Goal: Transaction & Acquisition: Purchase product/service

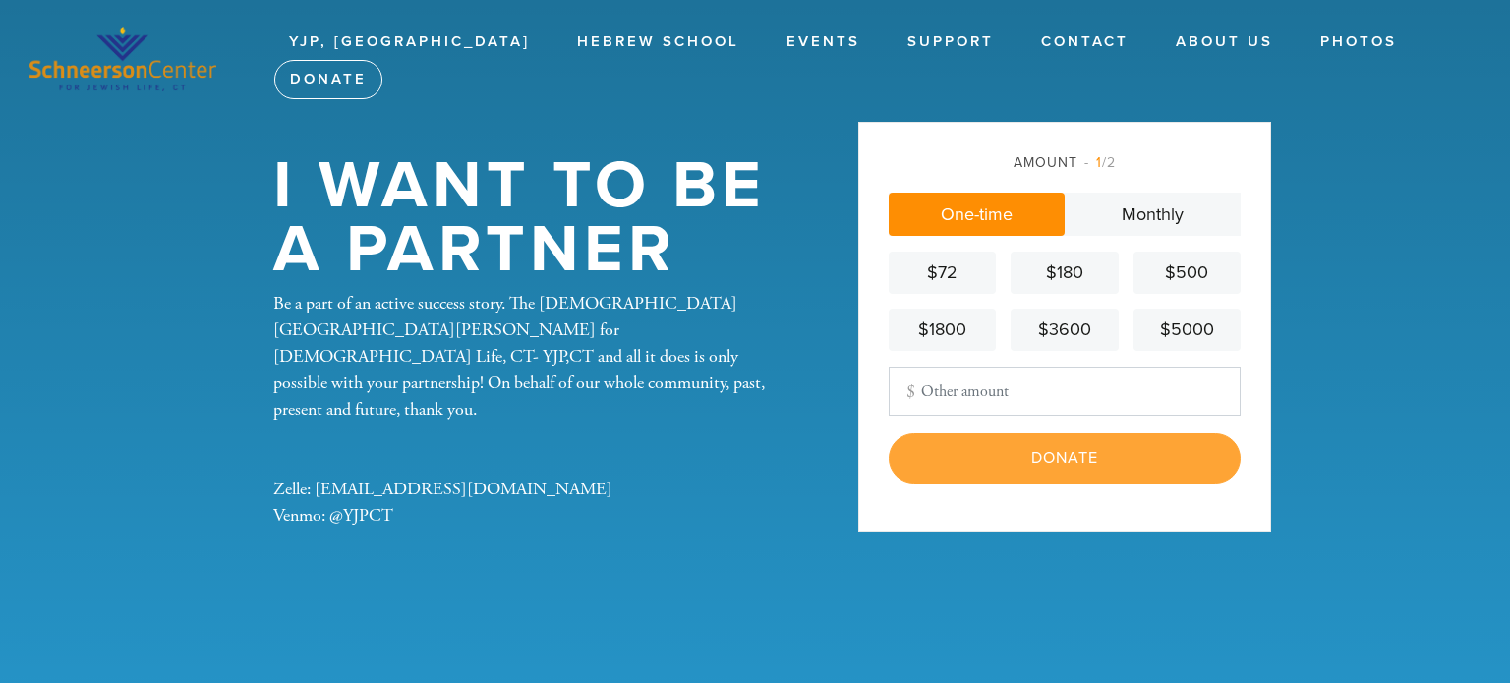
type input "100"
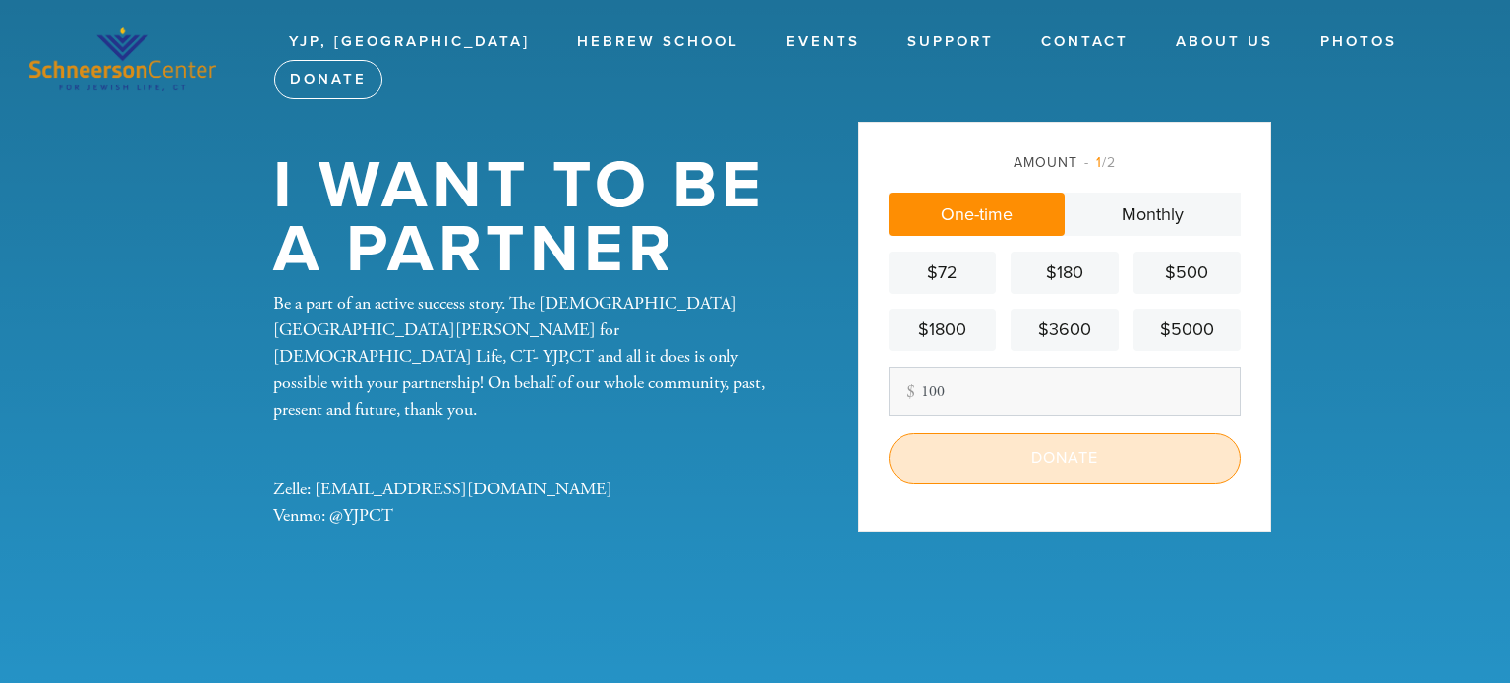
click at [1012, 457] on input "Donate" at bounding box center [1065, 458] width 352 height 49
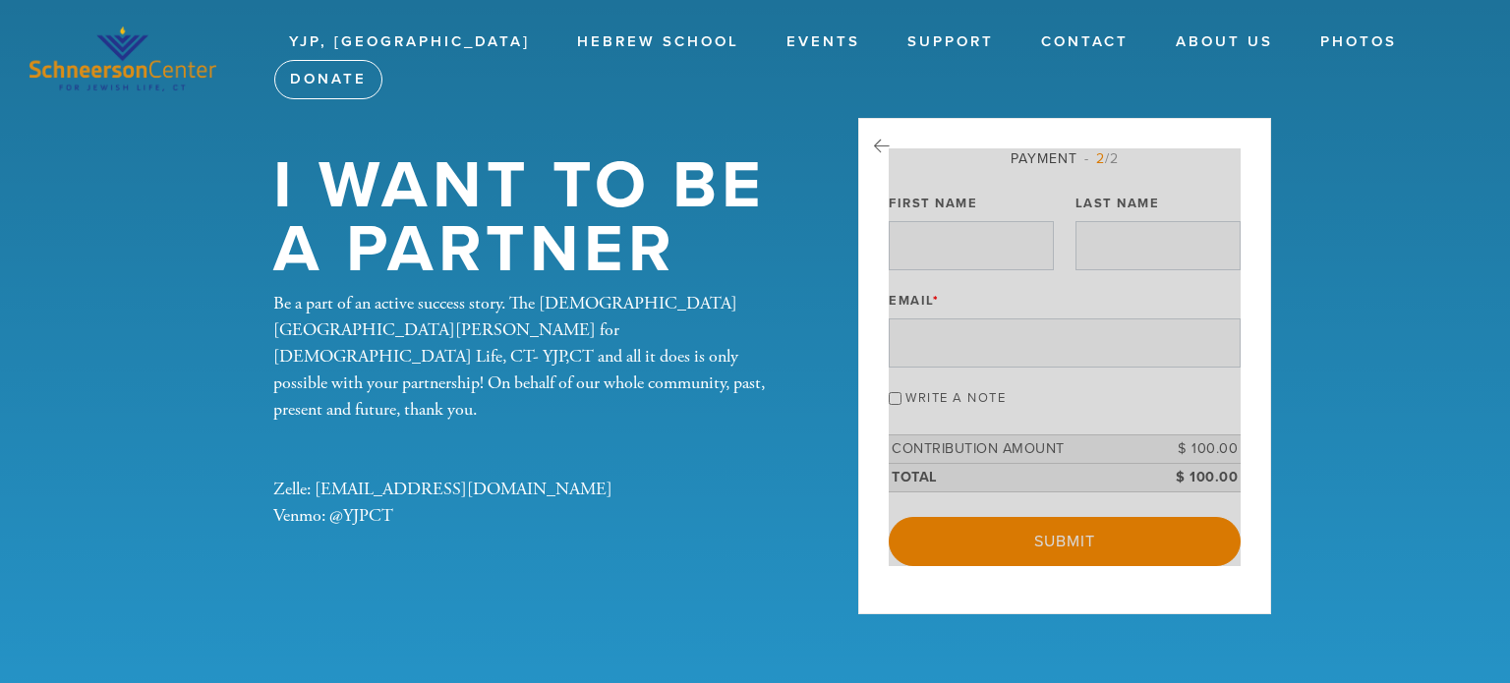
click at [1012, 457] on div at bounding box center [1065, 357] width 352 height 418
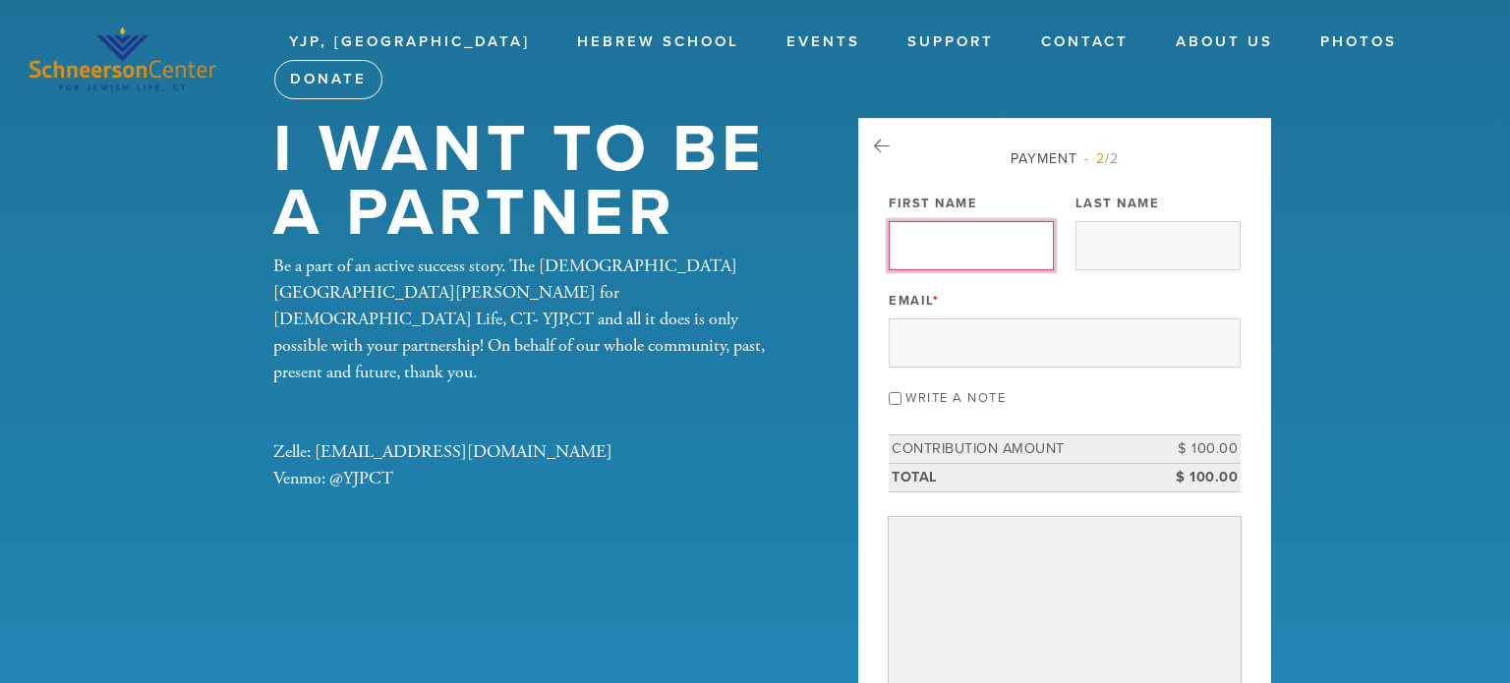
click at [964, 261] on input "First Name" at bounding box center [971, 245] width 165 height 49
type input "Jeffrey"
type input "Zuckerman"
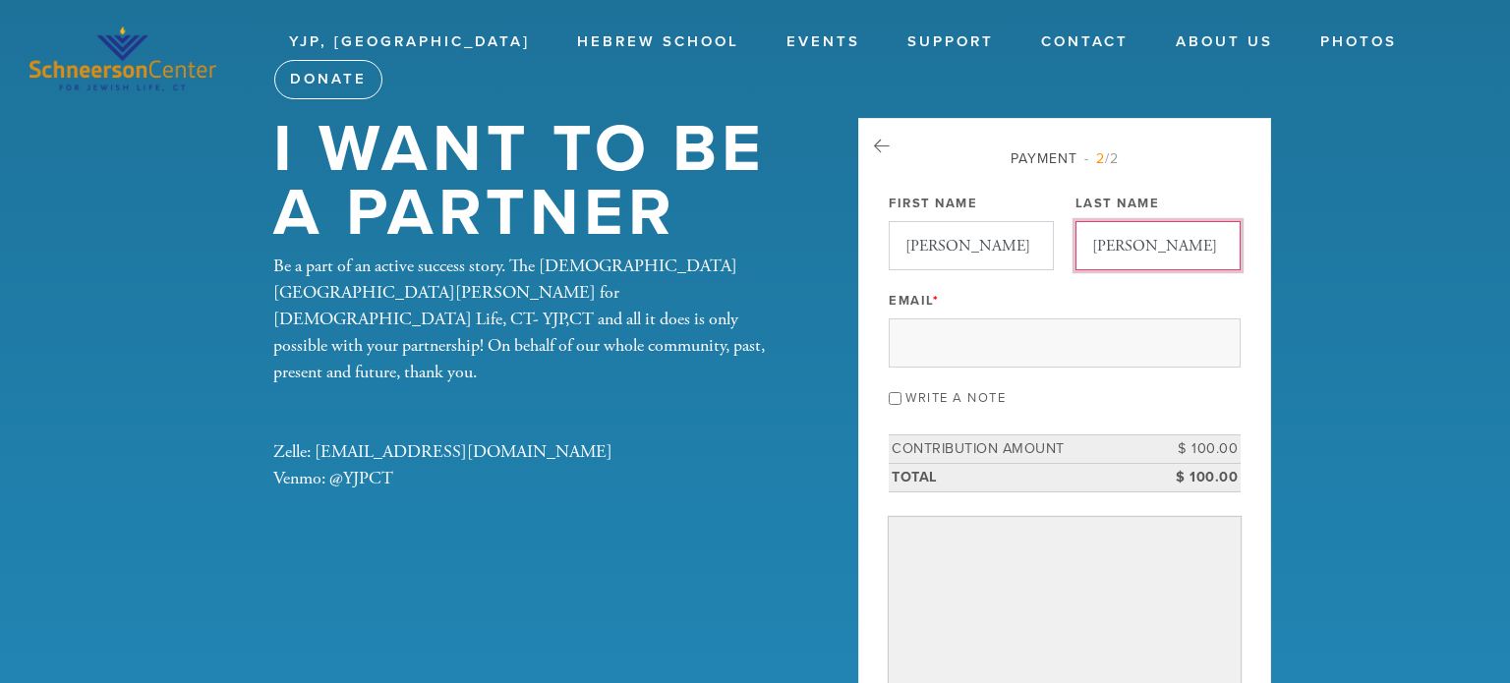
type input "jeff.a.zuckerman@gmail.com"
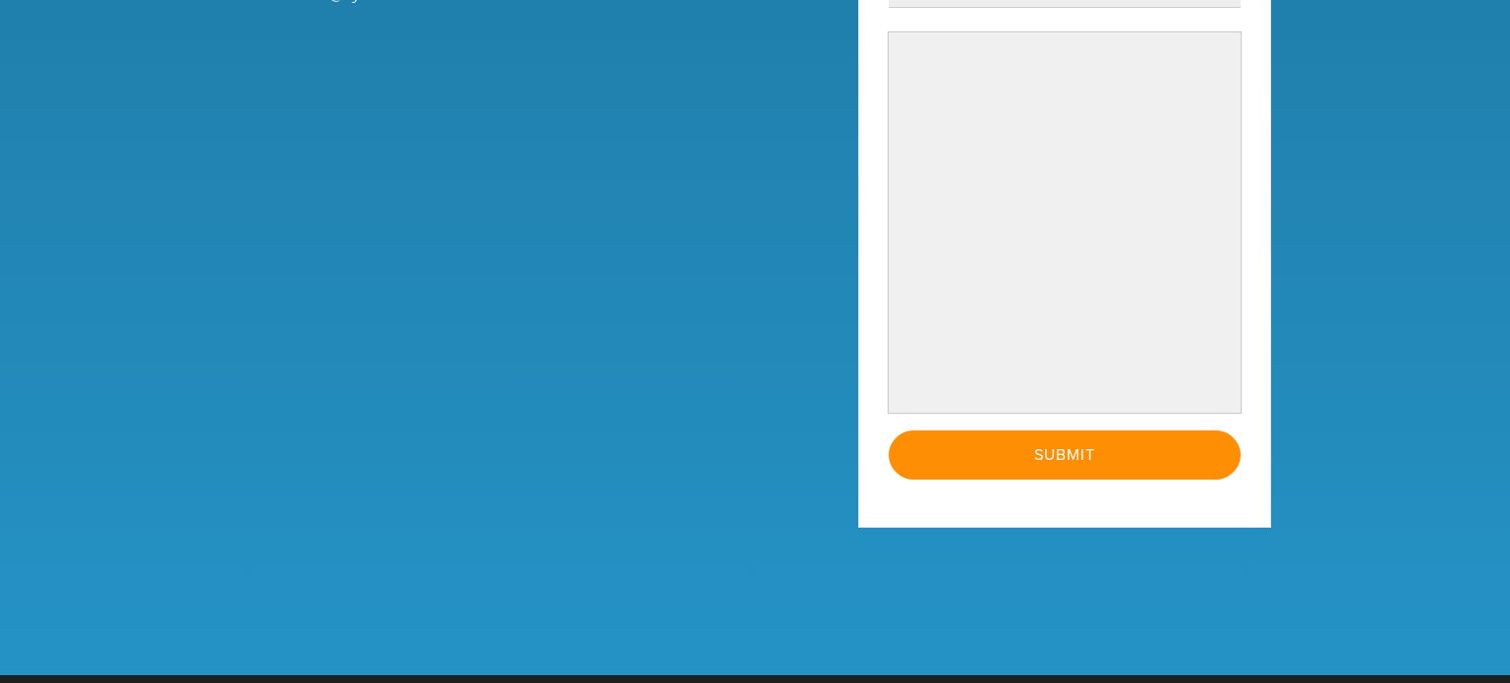
scroll to position [487, 0]
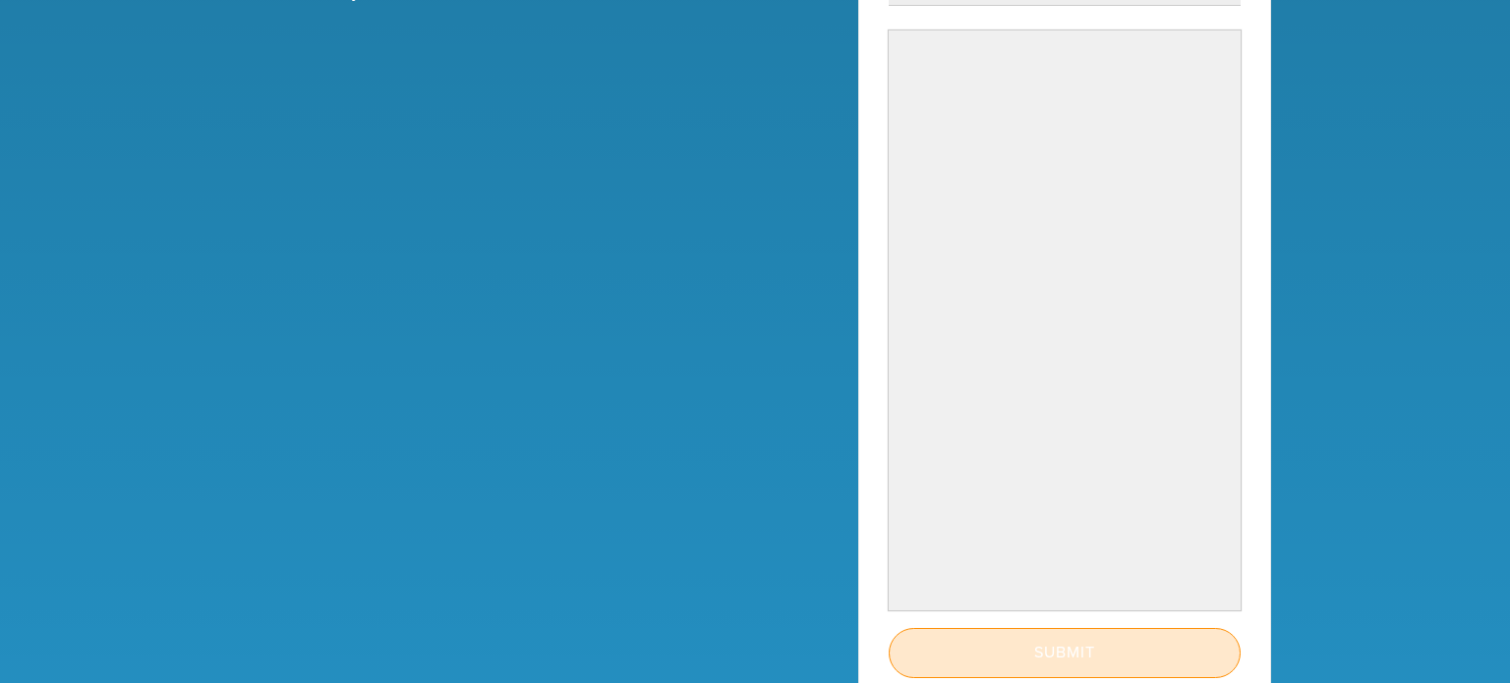
click at [1063, 643] on input "Submit" at bounding box center [1065, 652] width 352 height 49
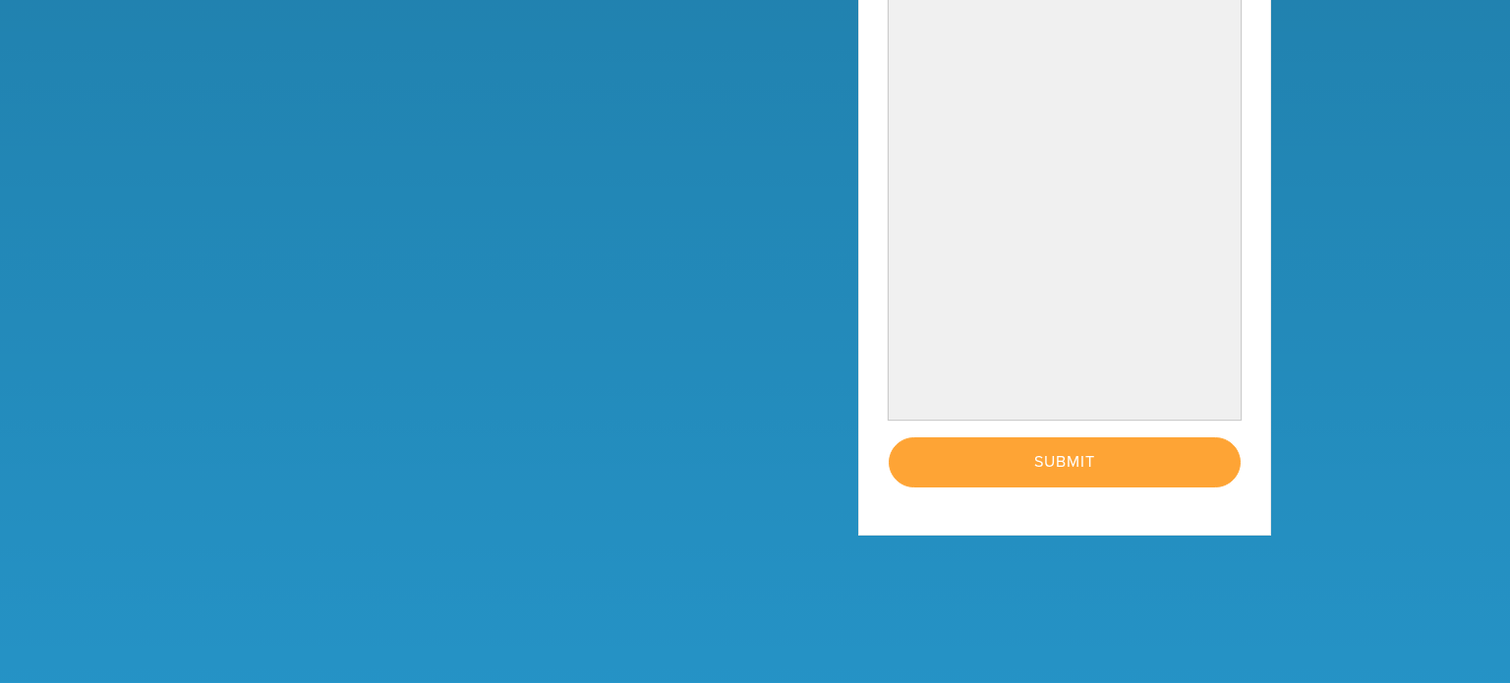
scroll to position [684, 0]
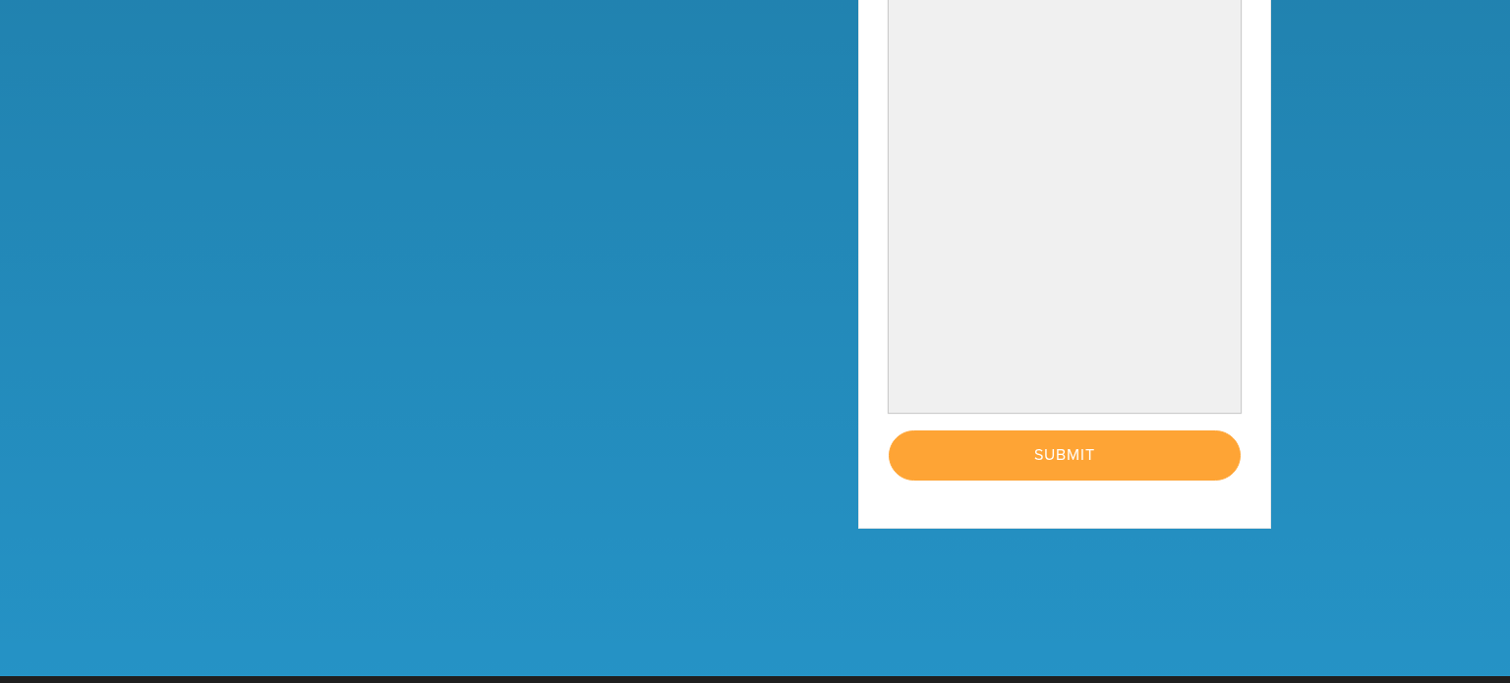
click at [1072, 452] on div "< Previous Page Submit" at bounding box center [1065, 455] width 352 height 49
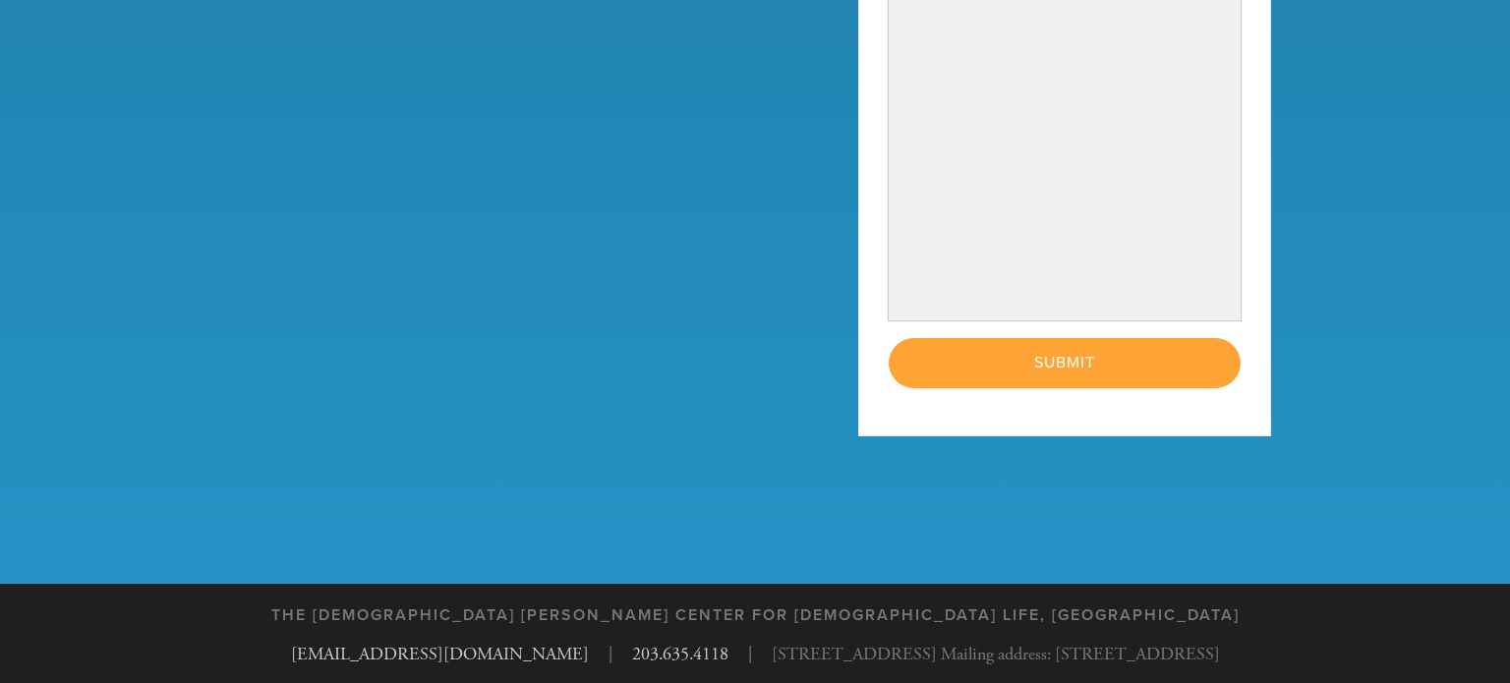
scroll to position [0, 0]
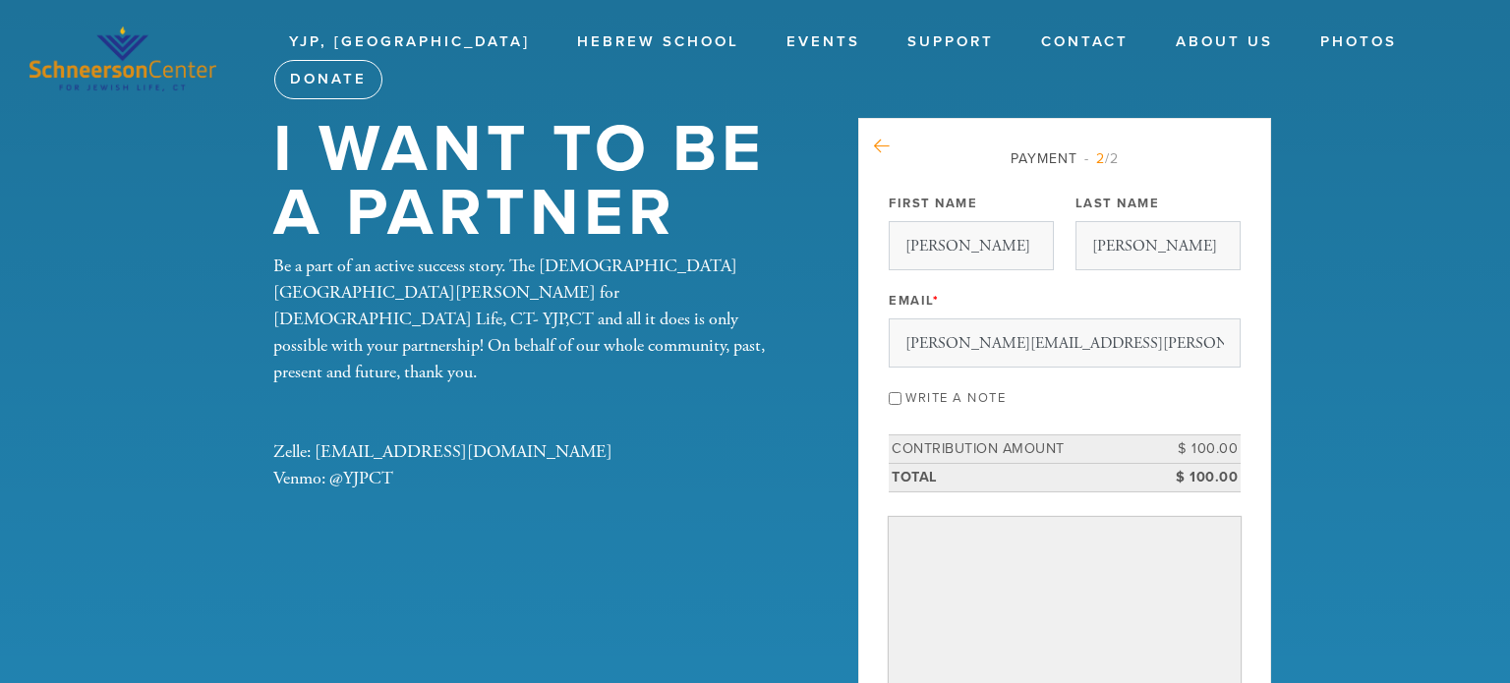
click at [878, 145] on icon at bounding box center [882, 147] width 16 height 18
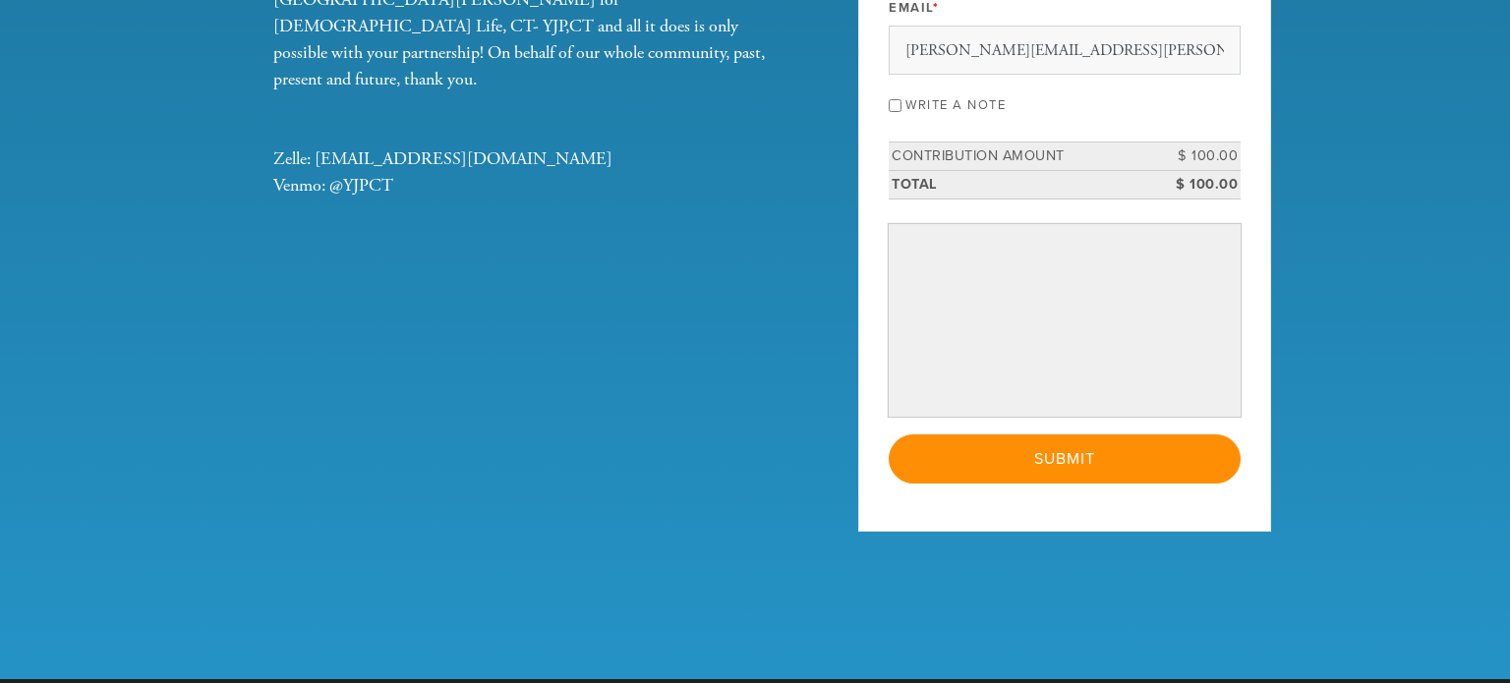
scroll to position [291, 0]
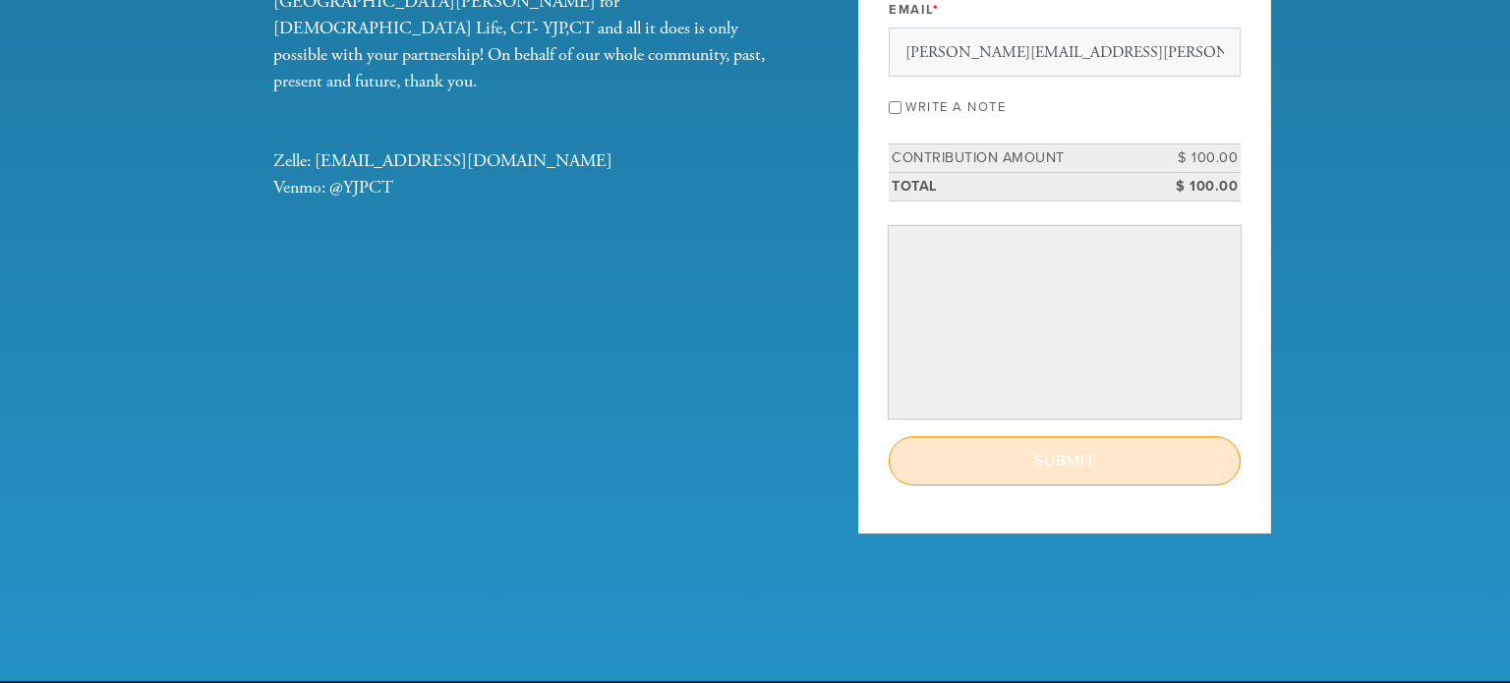
click at [1042, 445] on input "Submit" at bounding box center [1065, 460] width 352 height 49
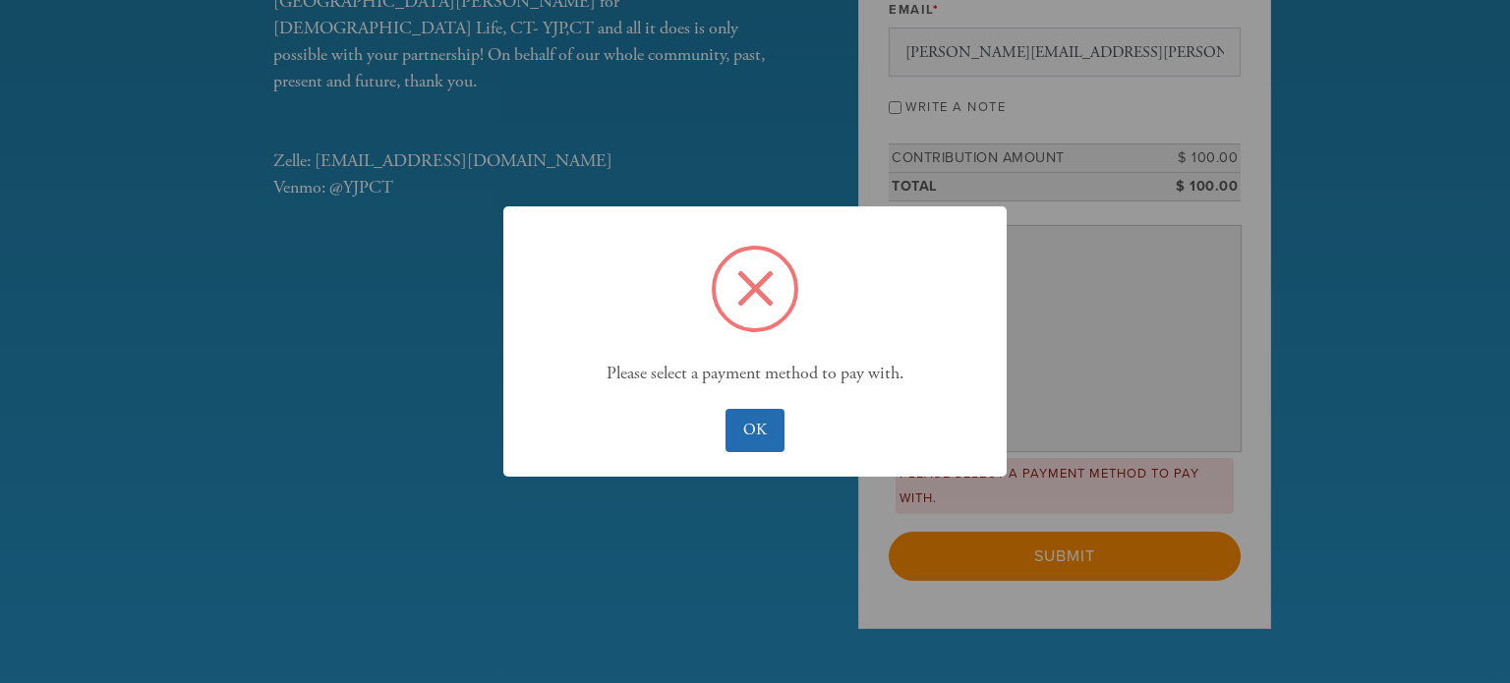
click at [744, 420] on button "OK" at bounding box center [755, 430] width 58 height 43
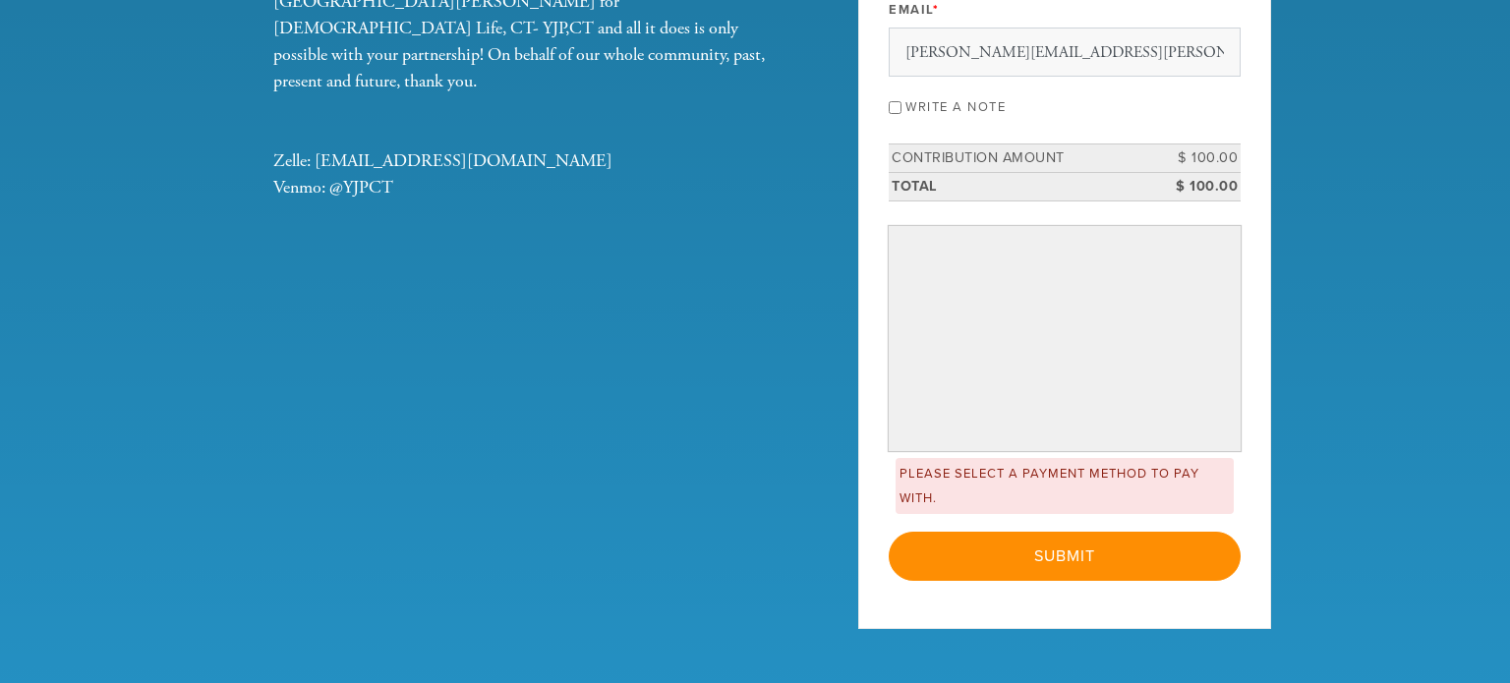
scroll to position [341, 0]
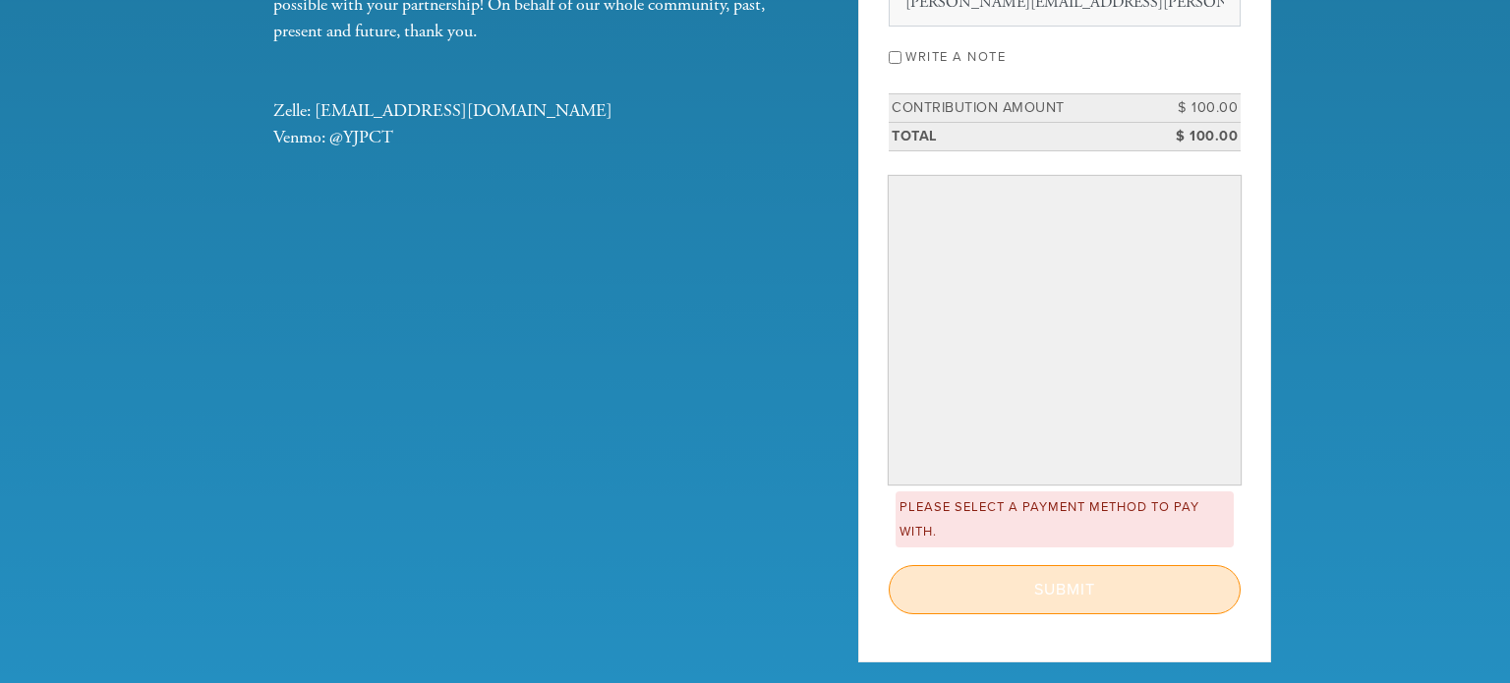
click at [1043, 525] on div "Please select a payment method to pay with." at bounding box center [1065, 520] width 338 height 56
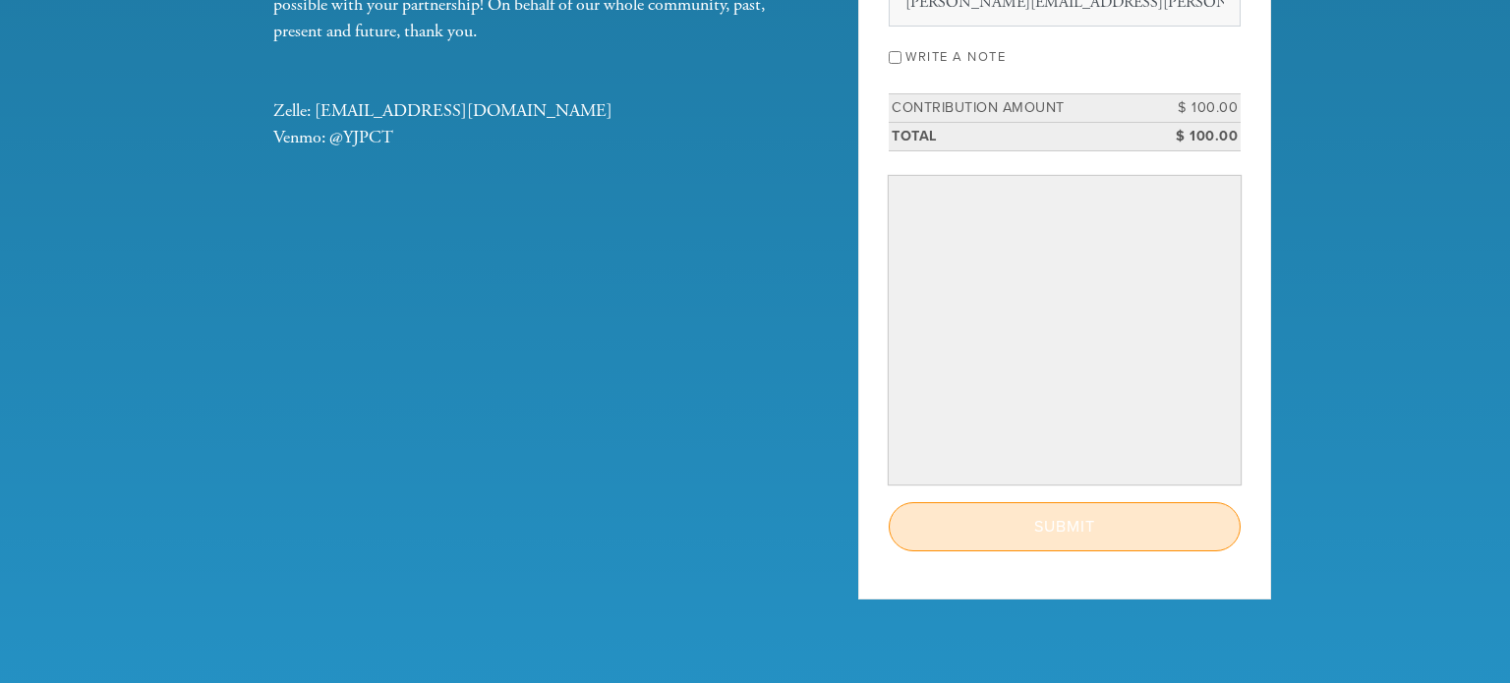
click at [1050, 534] on input "Submit" at bounding box center [1065, 526] width 352 height 49
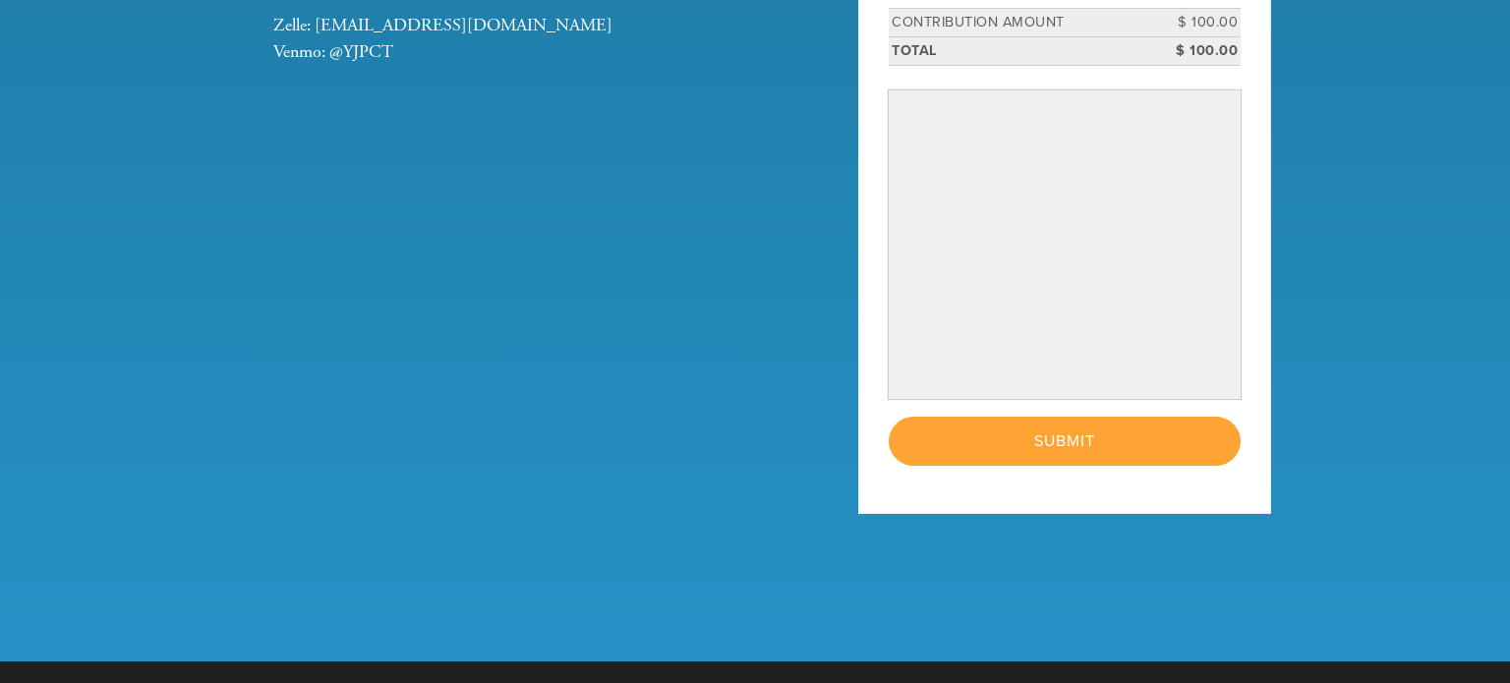
scroll to position [429, 0]
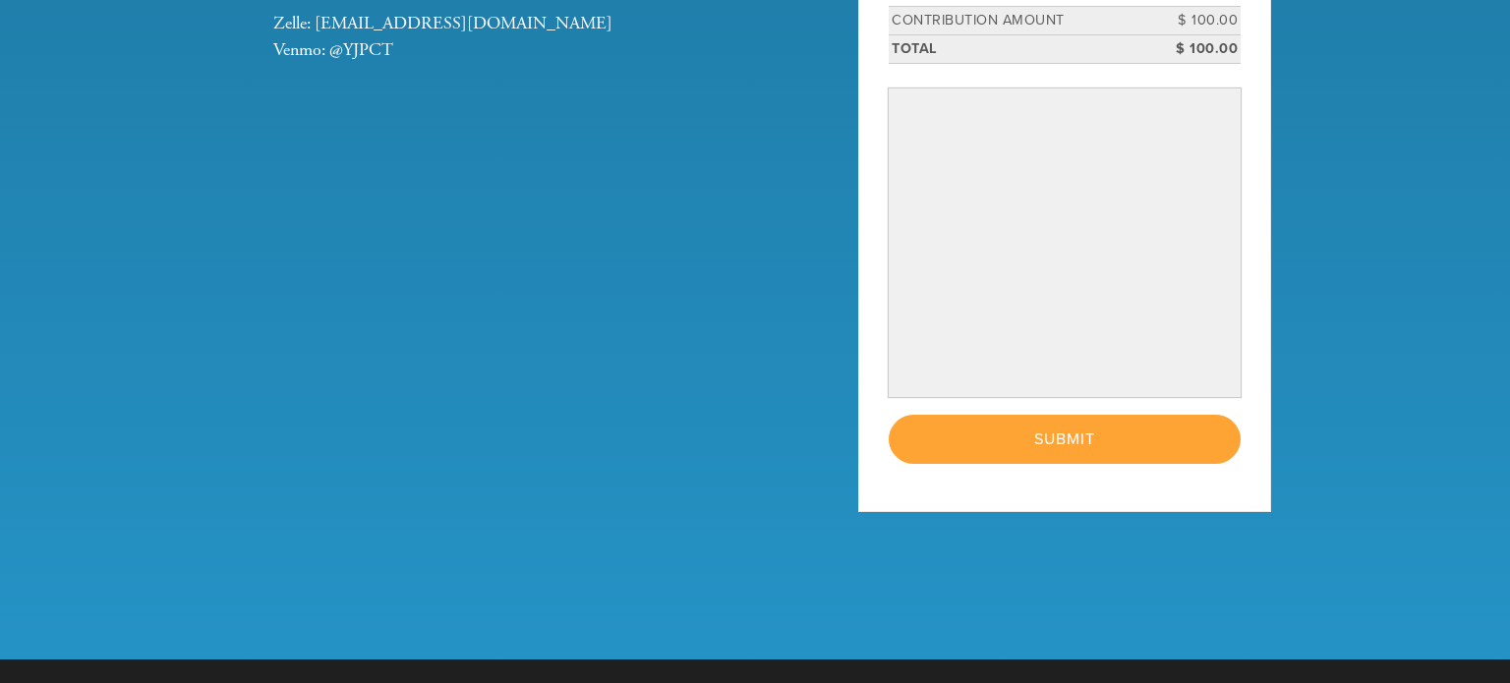
click at [1363, 382] on header "YJP, CT Young Jewish Professionals Hebrew School Events Support Donate Monthly …" at bounding box center [755, 115] width 1510 height 1088
click at [1069, 439] on div "< Previous Page Submit" at bounding box center [1065, 439] width 352 height 49
